Goal: Task Accomplishment & Management: Complete application form

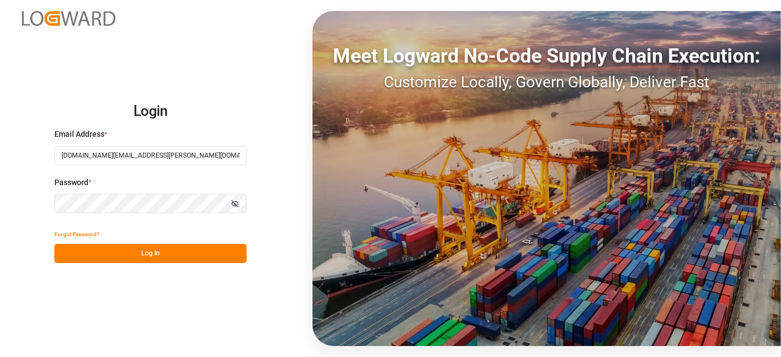
click at [144, 248] on button "Log In" at bounding box center [150, 253] width 192 height 19
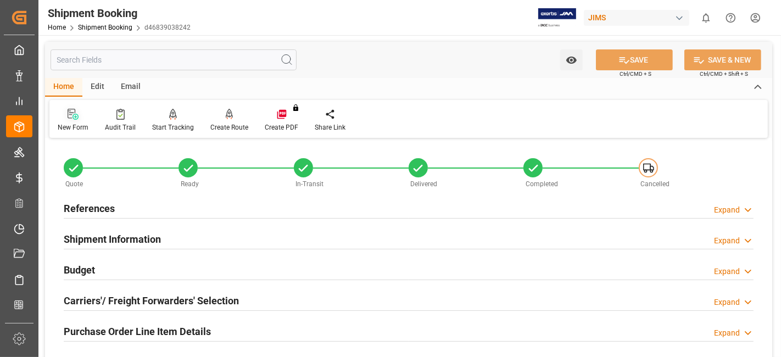
click at [73, 119] on icon at bounding box center [73, 114] width 11 height 11
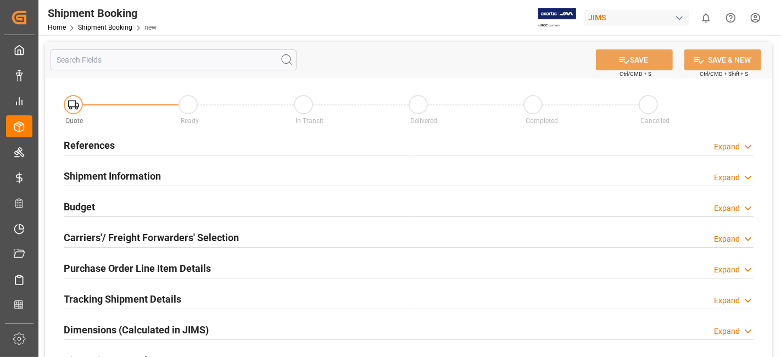
click at [91, 143] on h2 "References" at bounding box center [89, 145] width 51 height 15
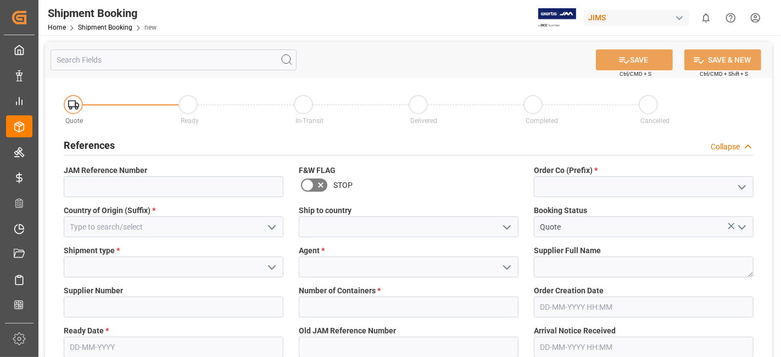
click at [737, 188] on icon "open menu" at bounding box center [741, 187] width 13 height 13
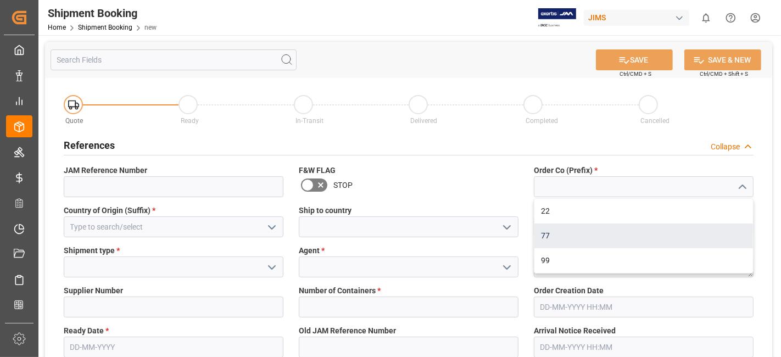
click at [631, 235] on div "77" at bounding box center [643, 236] width 219 height 25
type input "77"
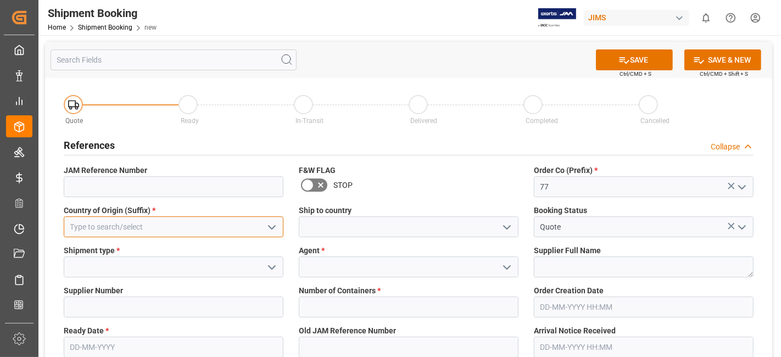
click at [229, 230] on input at bounding box center [174, 226] width 220 height 21
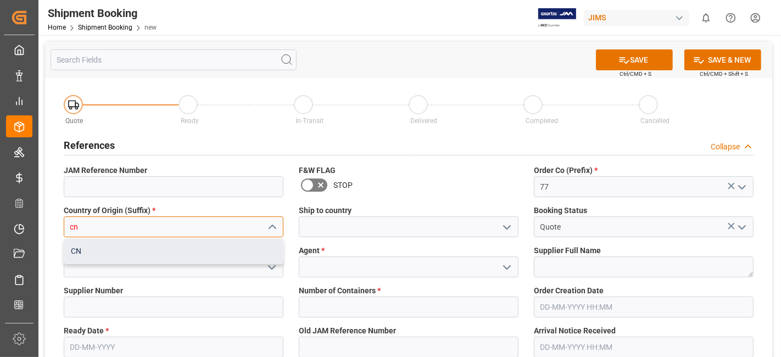
click at [196, 256] on div "CN" at bounding box center [173, 251] width 219 height 25
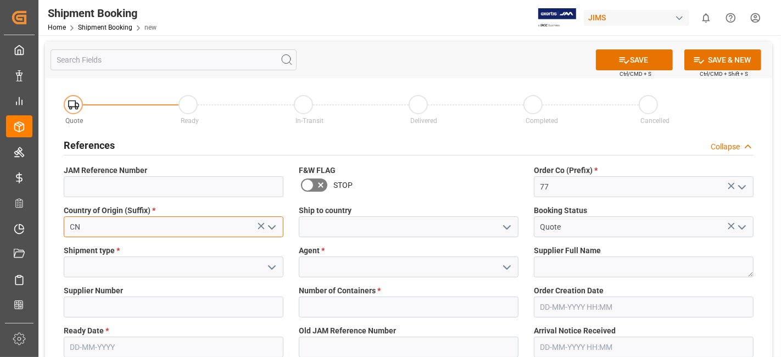
type input "CN"
click at [505, 228] on icon "open menu" at bounding box center [506, 227] width 13 height 13
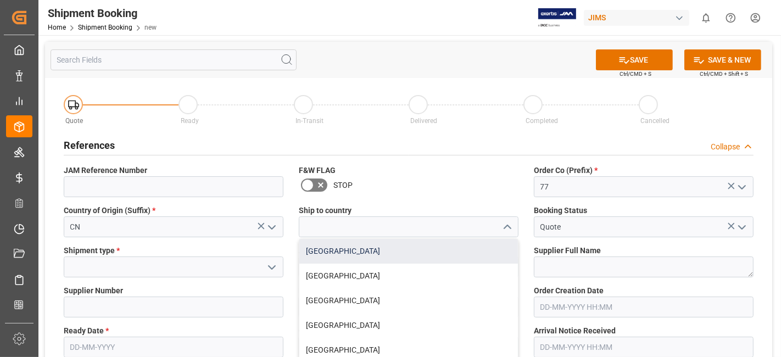
click at [462, 254] on div "[GEOGRAPHIC_DATA]" at bounding box center [408, 251] width 219 height 25
type input "[GEOGRAPHIC_DATA]"
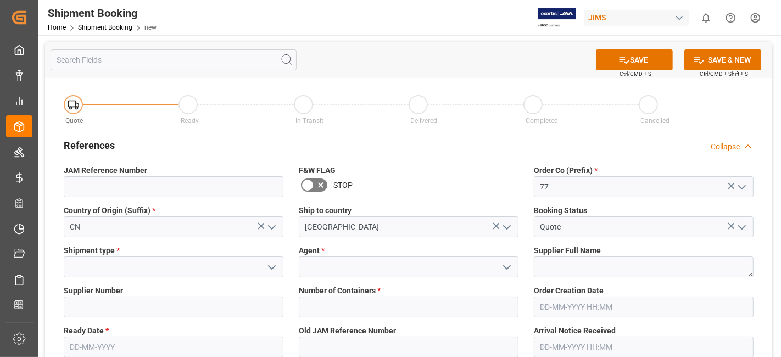
click at [268, 270] on icon "open menu" at bounding box center [271, 267] width 13 height 13
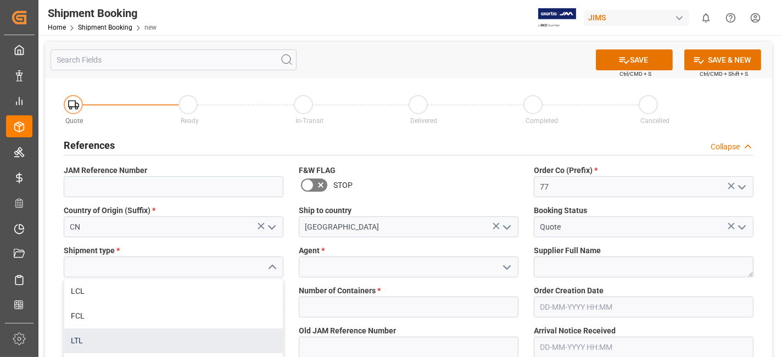
click at [176, 342] on div "LTL" at bounding box center [173, 340] width 219 height 25
type input "LTL"
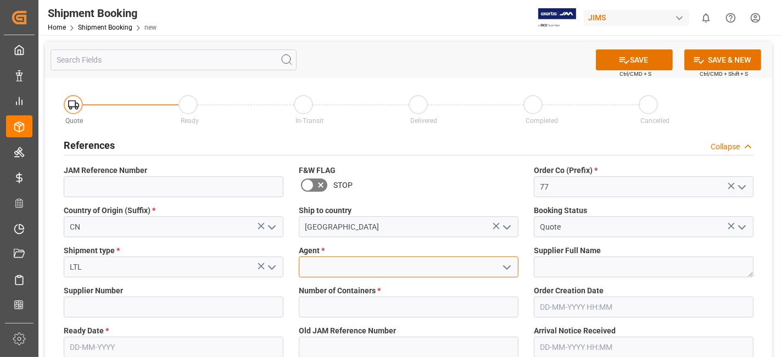
click at [411, 269] on input at bounding box center [409, 266] width 220 height 21
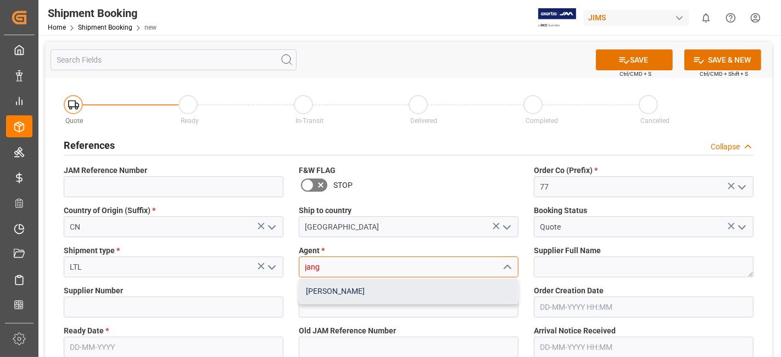
click at [429, 300] on div "[PERSON_NAME]" at bounding box center [408, 291] width 219 height 25
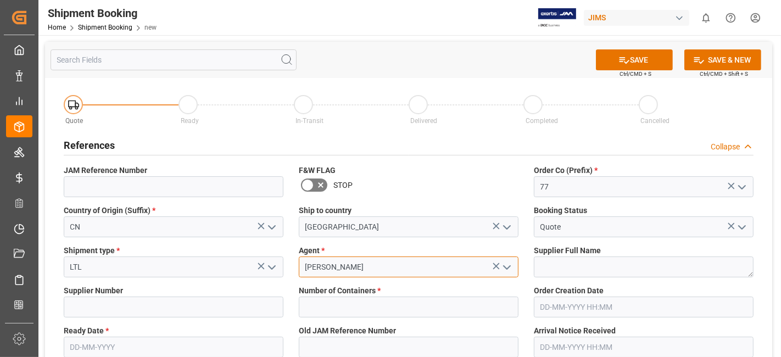
type input "[PERSON_NAME]"
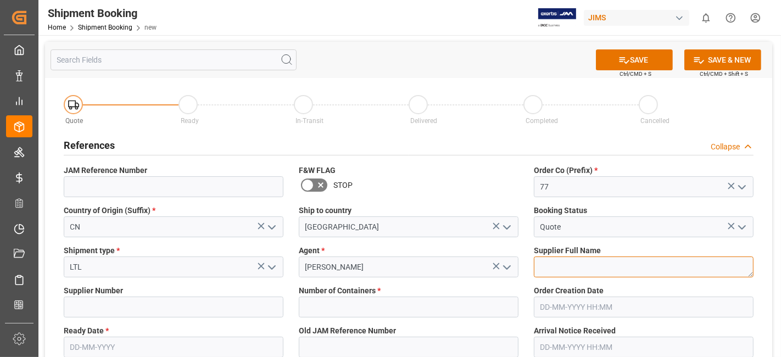
click at [587, 260] on textarea at bounding box center [644, 266] width 220 height 21
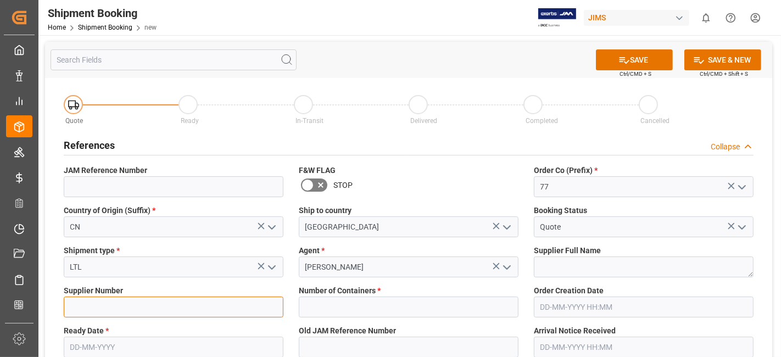
click at [102, 308] on input at bounding box center [174, 307] width 220 height 21
paste input "170452"
type input "170452"
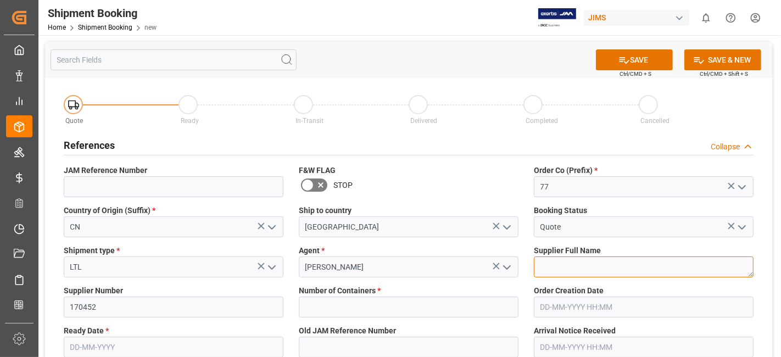
click at [566, 267] on textarea at bounding box center [644, 266] width 220 height 21
paste textarea "Focusrite (NVT)"
type textarea "Focusrite (NVT)"
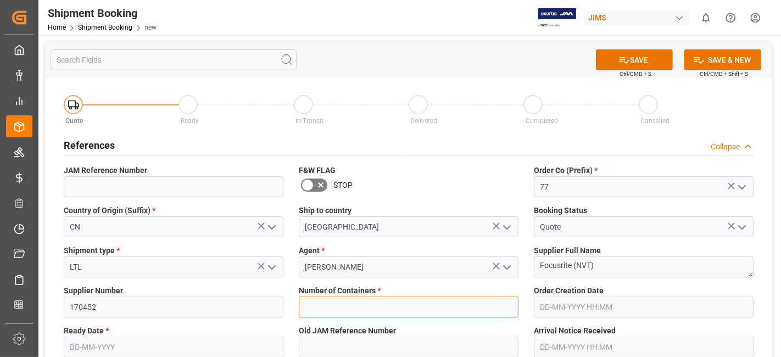
click at [372, 306] on input "text" at bounding box center [409, 307] width 220 height 21
type input "0"
click at [121, 342] on input "text" at bounding box center [174, 347] width 220 height 21
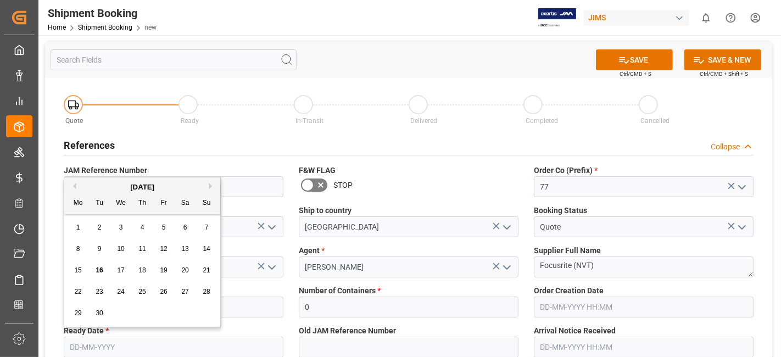
click at [108, 255] on div "8 9 10 11 12 13 14" at bounding box center [143, 248] width 150 height 21
click at [74, 291] on div "22" at bounding box center [78, 292] width 14 height 13
type input "[DATE]"
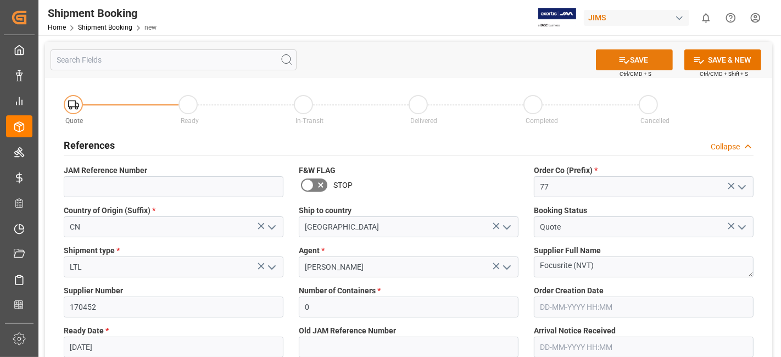
click at [618, 66] on button "SAVE" at bounding box center [634, 59] width 77 height 21
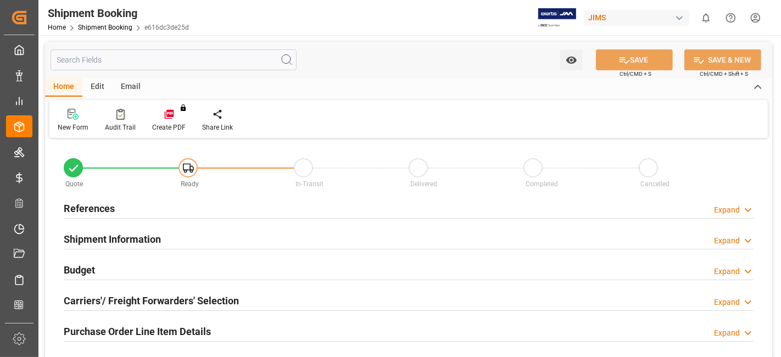
type input "0"
type input "[DATE]"
click at [135, 208] on div "References Expand" at bounding box center [409, 207] width 690 height 21
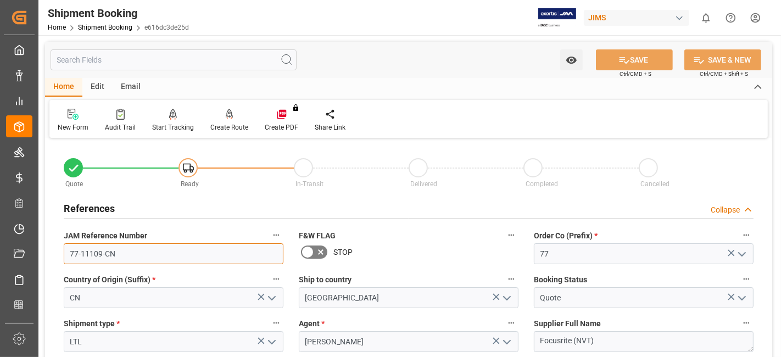
drag, startPoint x: 118, startPoint y: 252, endPoint x: 0, endPoint y: 241, distance: 118.0
click at [57, 249] on div "JAM Reference Number 77-11109-CN" at bounding box center [173, 246] width 235 height 44
click at [69, 121] on div "New Form" at bounding box center [72, 120] width 47 height 24
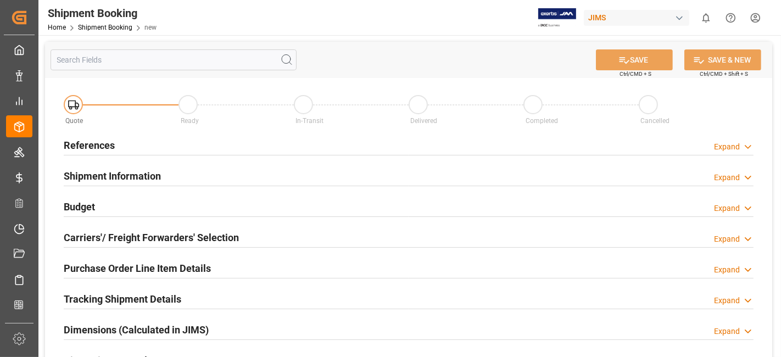
click at [127, 144] on div "References Expand" at bounding box center [409, 144] width 690 height 21
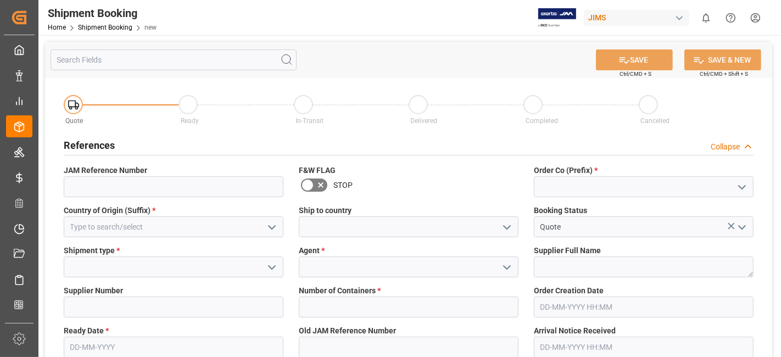
click at [742, 185] on icon "open menu" at bounding box center [741, 187] width 13 height 13
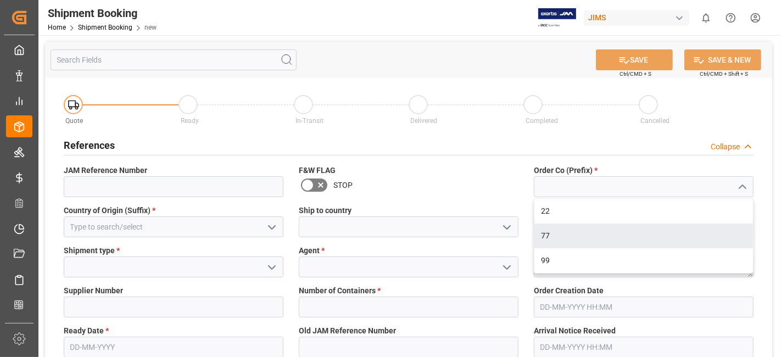
drag, startPoint x: 644, startPoint y: 235, endPoint x: 547, endPoint y: 235, distance: 96.7
click at [643, 236] on div "77" at bounding box center [643, 236] width 219 height 25
type input "77"
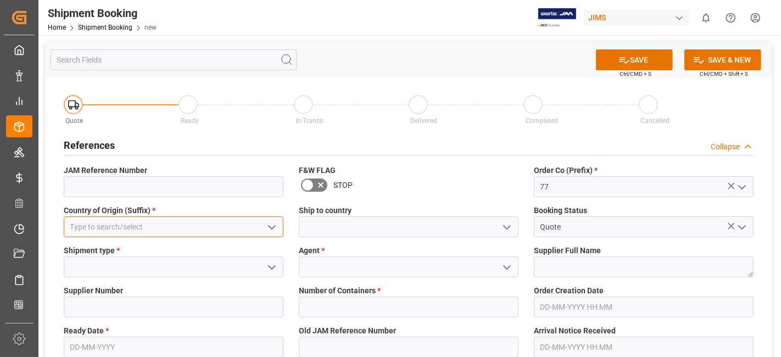
click at [169, 224] on input at bounding box center [174, 226] width 220 height 21
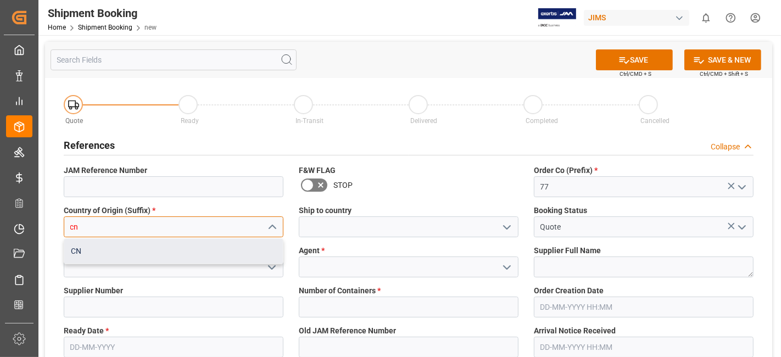
click at [168, 255] on div "CN" at bounding box center [173, 251] width 219 height 25
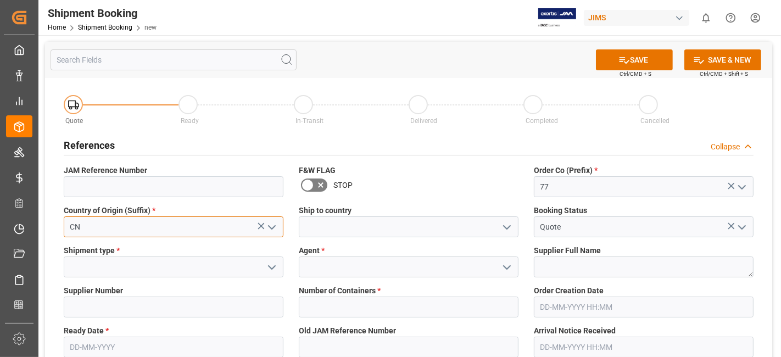
type input "CN"
click at [505, 228] on icon "open menu" at bounding box center [506, 227] width 13 height 13
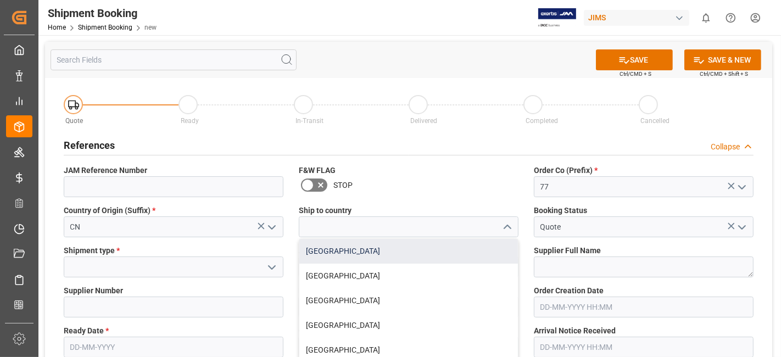
click at [462, 241] on div "[GEOGRAPHIC_DATA]" at bounding box center [408, 251] width 219 height 25
type input "[GEOGRAPHIC_DATA]"
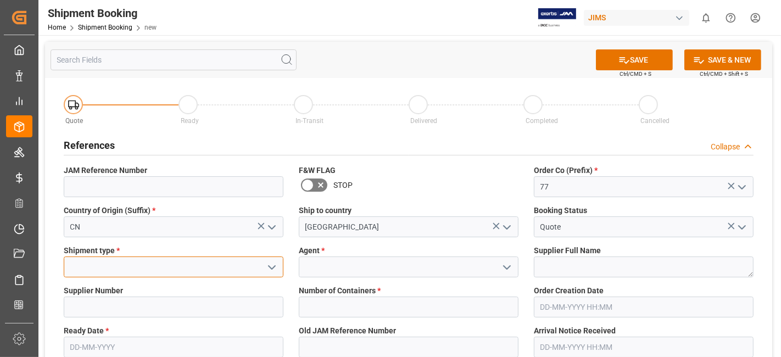
click at [213, 261] on input at bounding box center [174, 266] width 220 height 21
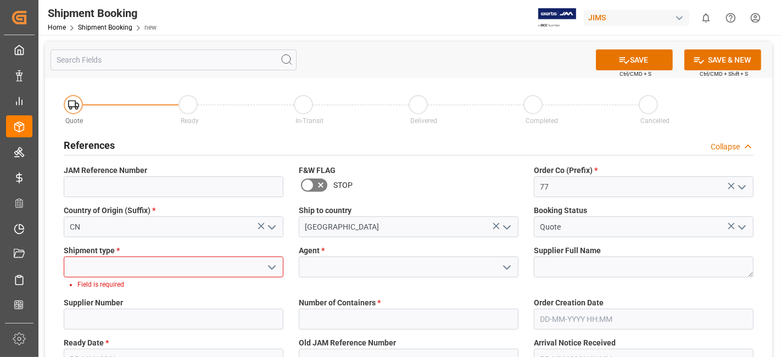
click at [273, 261] on icon "open menu" at bounding box center [271, 267] width 13 height 13
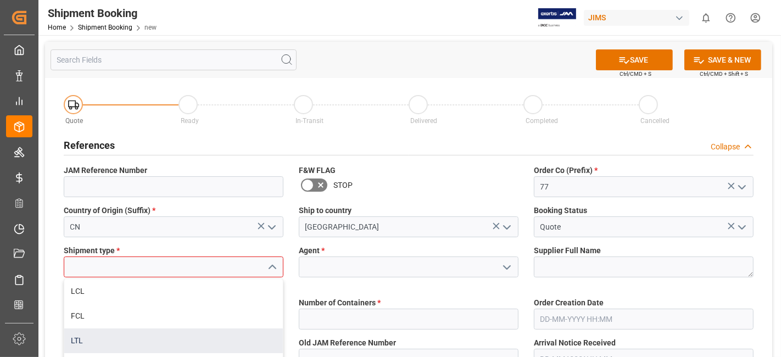
click at [183, 337] on div "LTL" at bounding box center [173, 340] width 219 height 25
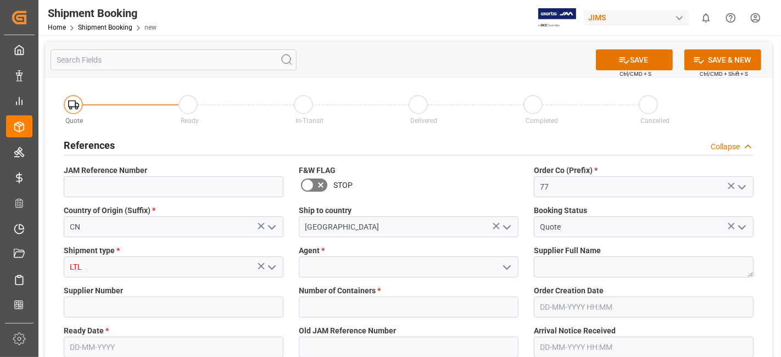
type input "LTL"
click at [360, 266] on input at bounding box center [409, 266] width 220 height 21
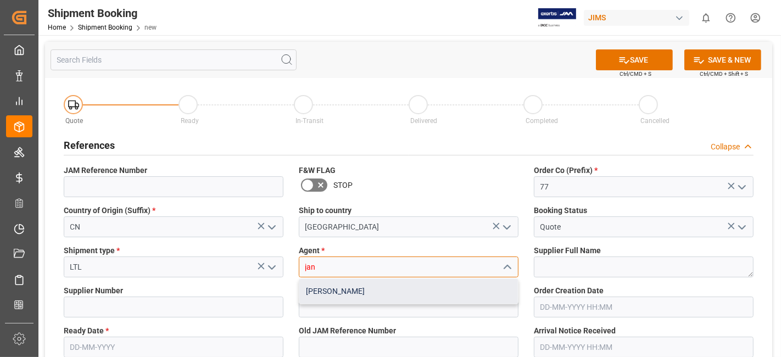
click at [371, 294] on div "[PERSON_NAME]" at bounding box center [408, 291] width 219 height 25
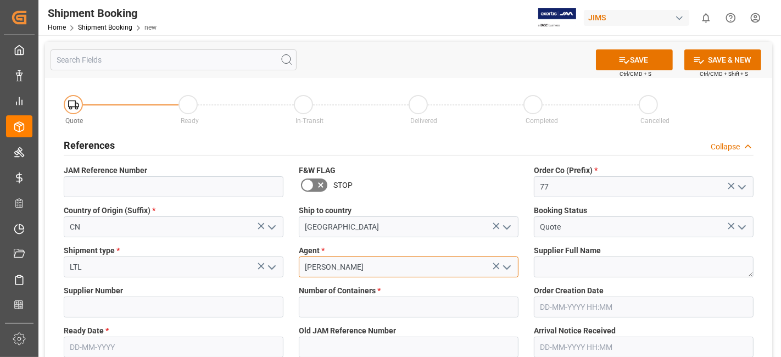
type input "[PERSON_NAME]"
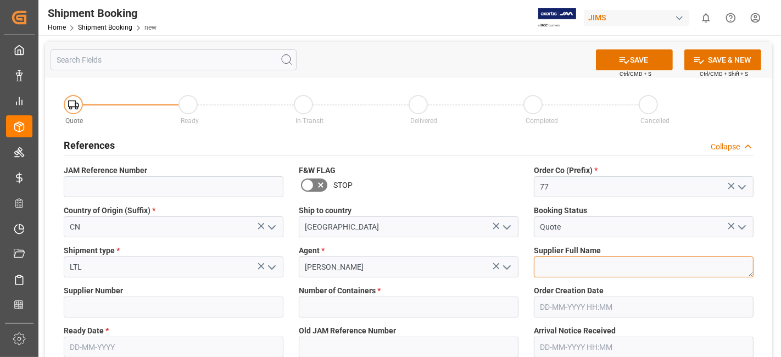
click at [573, 266] on textarea at bounding box center [644, 266] width 220 height 21
paste textarea "Focusrite (NVT)"
type textarea "Focusrite (NVT)"
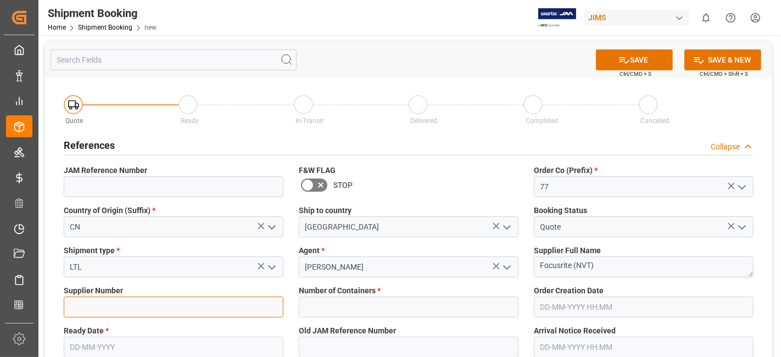
click at [89, 310] on input at bounding box center [174, 307] width 220 height 21
paste input "170452"
type input "170452"
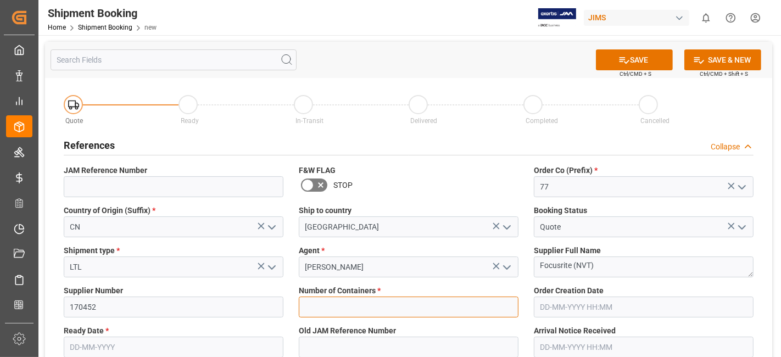
click at [426, 304] on input "text" at bounding box center [409, 307] width 220 height 21
type input "0"
click at [140, 334] on label "Ready Date *" at bounding box center [174, 331] width 220 height 12
click at [114, 352] on input "text" at bounding box center [174, 347] width 220 height 21
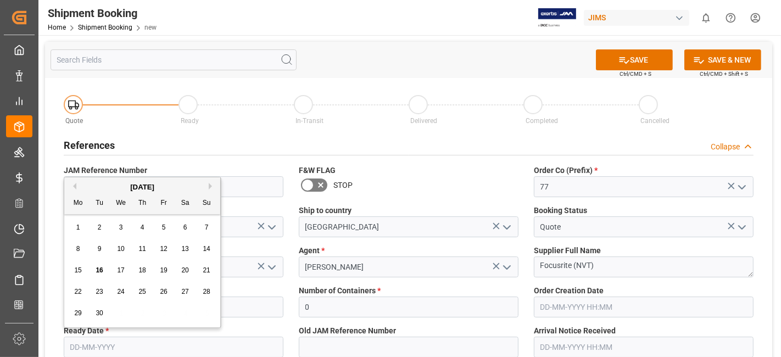
click at [74, 288] on div "22" at bounding box center [78, 292] width 14 height 13
type input "[DATE]"
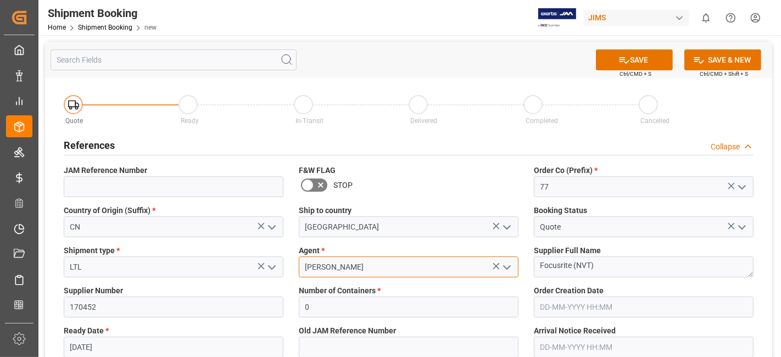
click at [391, 269] on input "[PERSON_NAME]" at bounding box center [409, 266] width 220 height 21
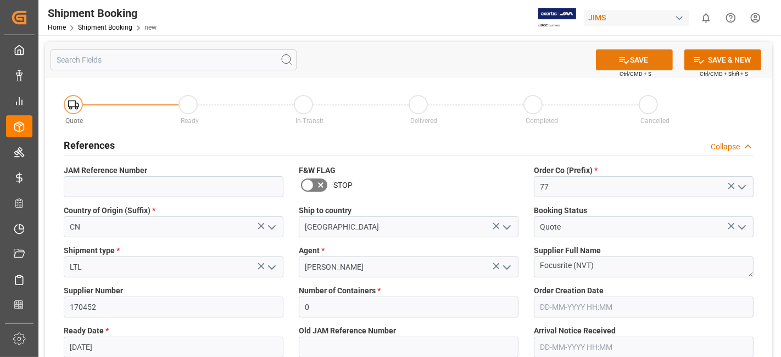
click at [620, 58] on icon at bounding box center [624, 60] width 12 height 12
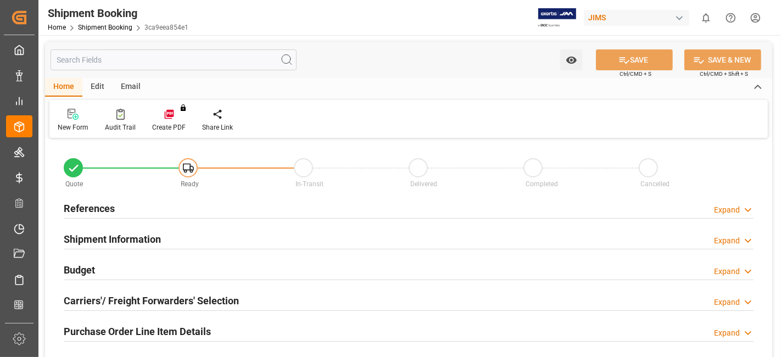
type input "0"
type input "[DATE]"
drag, startPoint x: 104, startPoint y: 204, endPoint x: 119, endPoint y: 218, distance: 20.6
click at [104, 204] on h2 "References" at bounding box center [89, 208] width 51 height 15
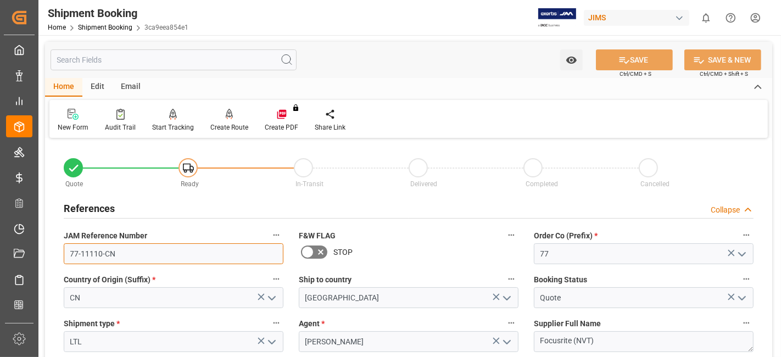
drag, startPoint x: 151, startPoint y: 255, endPoint x: 49, endPoint y: 251, distance: 102.2
